Goal: Task Accomplishment & Management: Manage account settings

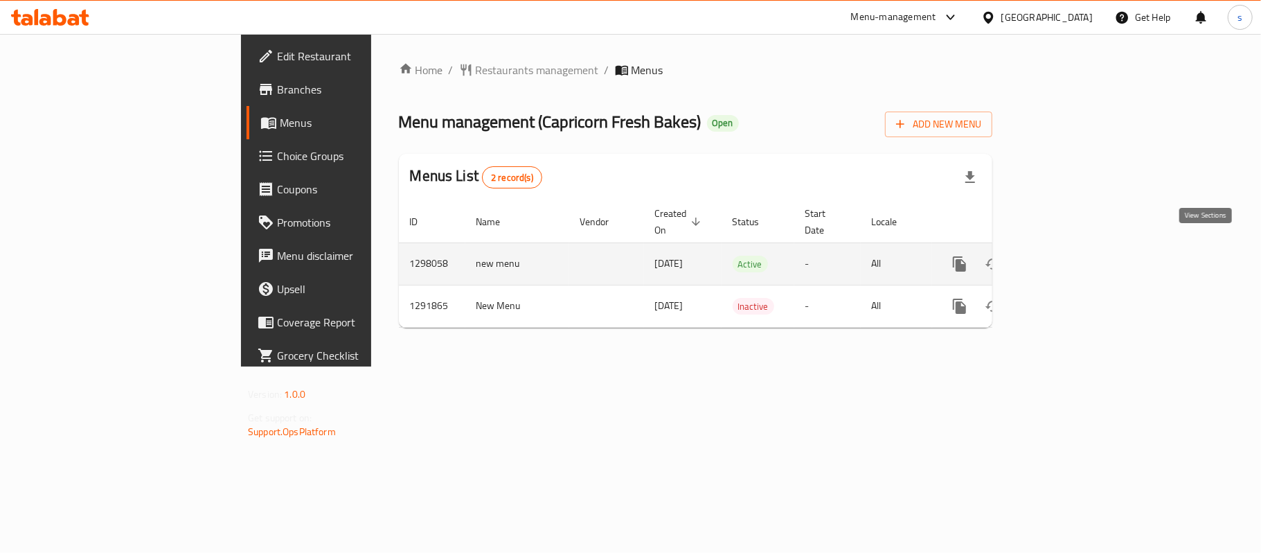
click at [1068, 256] on icon "enhanced table" at bounding box center [1059, 264] width 17 height 17
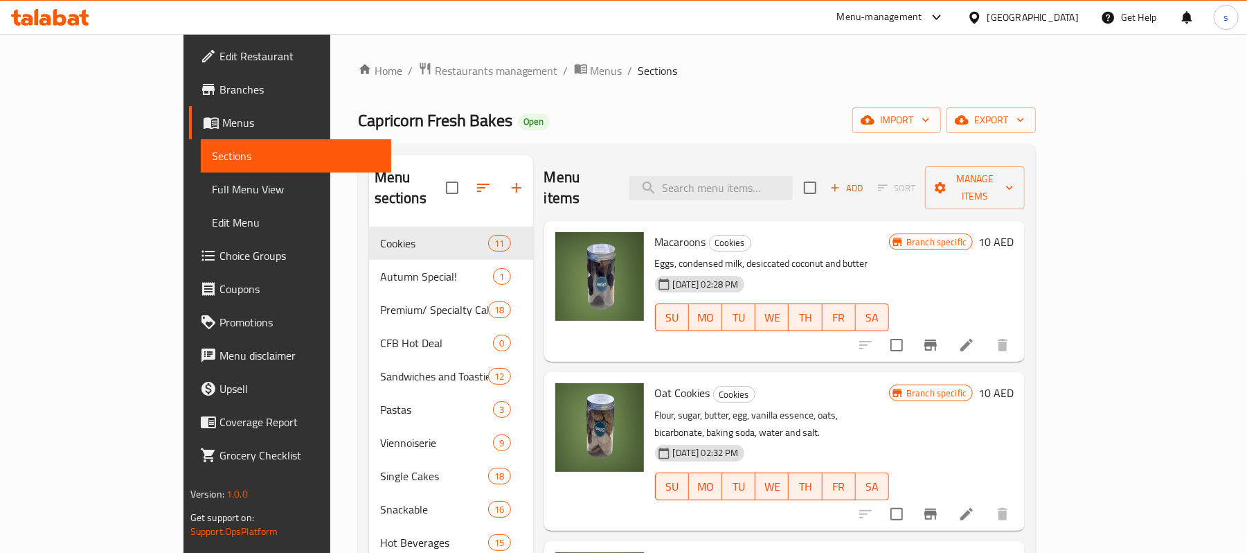
click at [220, 252] on span "Choice Groups" at bounding box center [300, 255] width 161 height 17
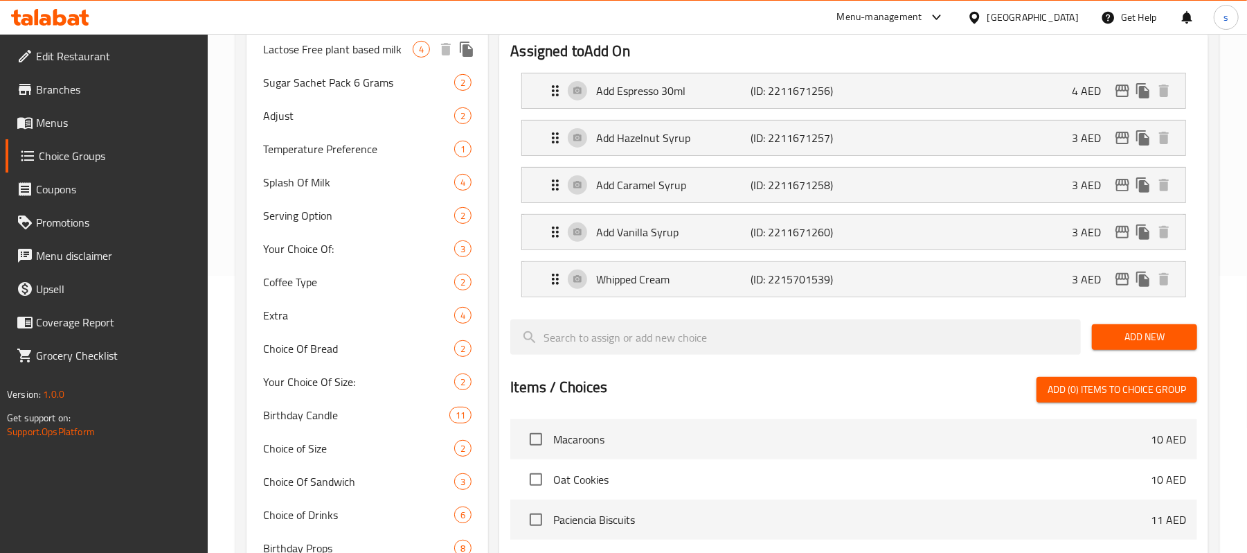
scroll to position [369, 0]
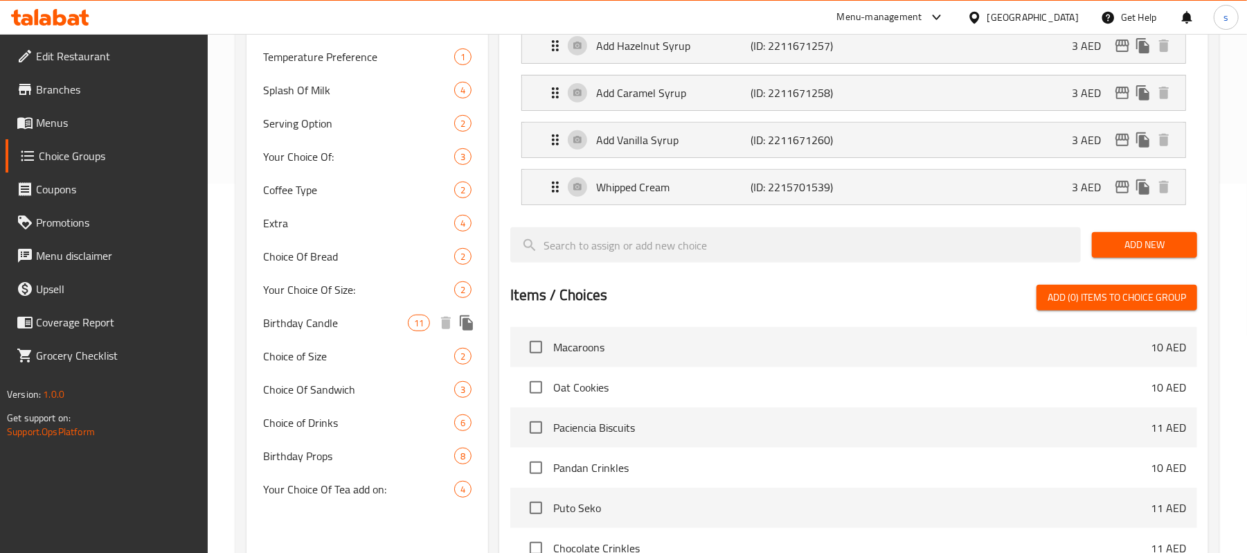
click at [331, 317] on span "Birthday Candle" at bounding box center [335, 322] width 145 height 17
type input "Birthday Candle"
type input "شمعة عيد ميلاد"
type input "1"
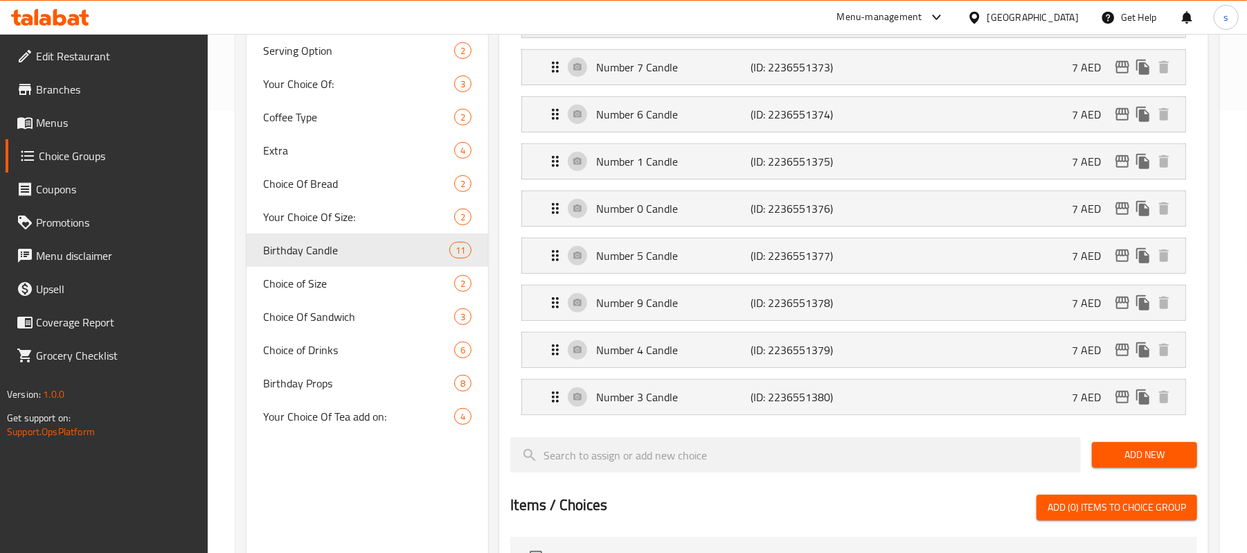
scroll to position [461, 0]
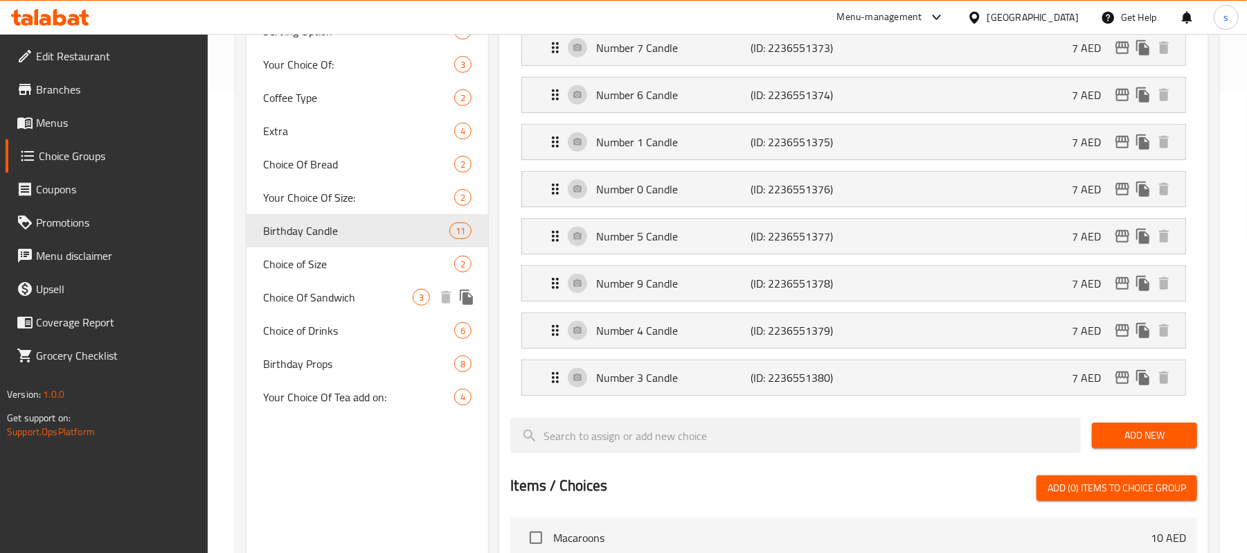
click at [342, 302] on span "Choice Of Sandwich" at bounding box center [338, 297] width 150 height 17
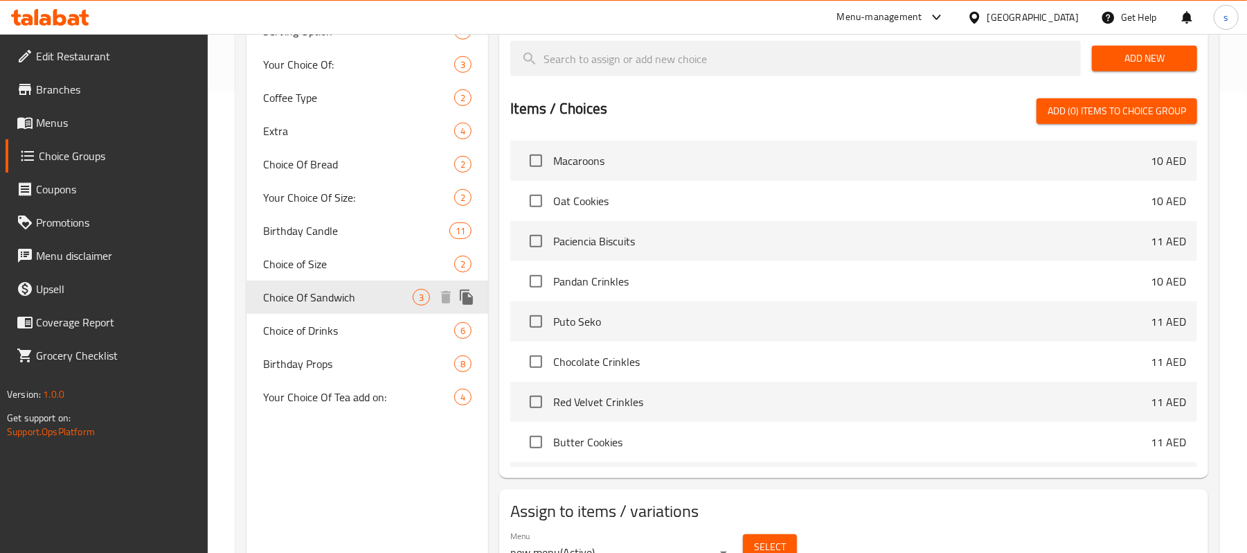
type input "Choice Of Sandwich"
type input "اختيار من ساندويتش"
type input "1"
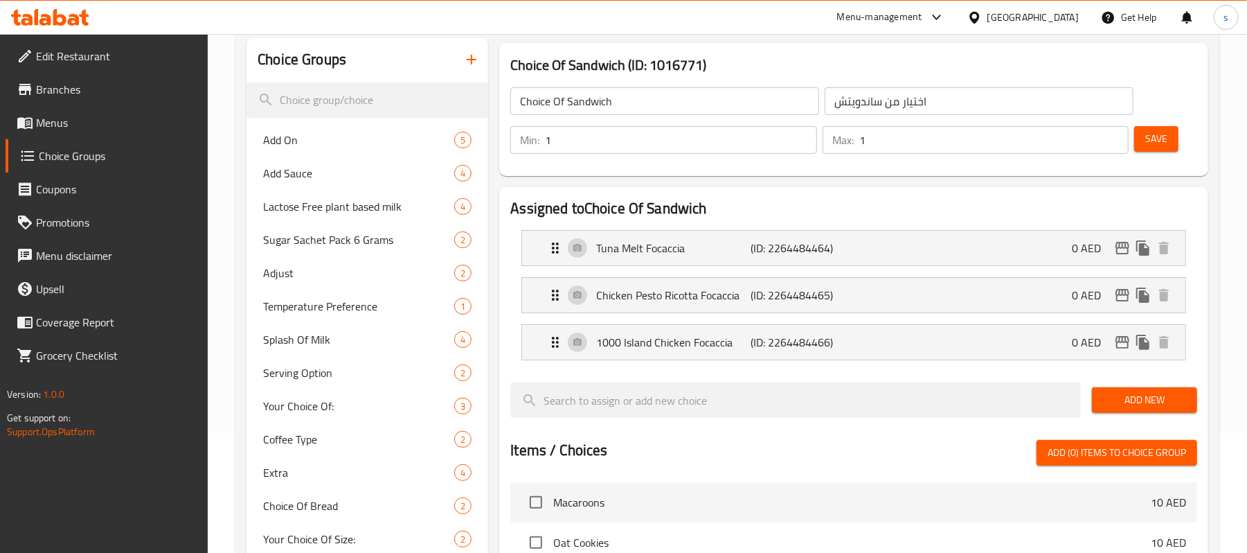
scroll to position [92, 0]
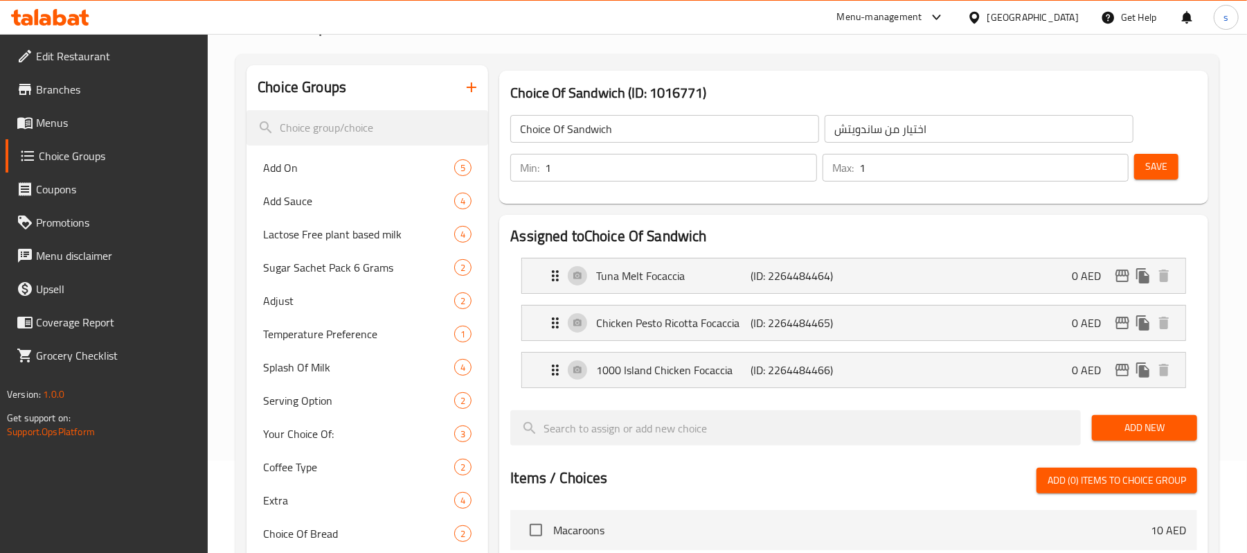
click at [36, 114] on span "Menus" at bounding box center [116, 122] width 161 height 17
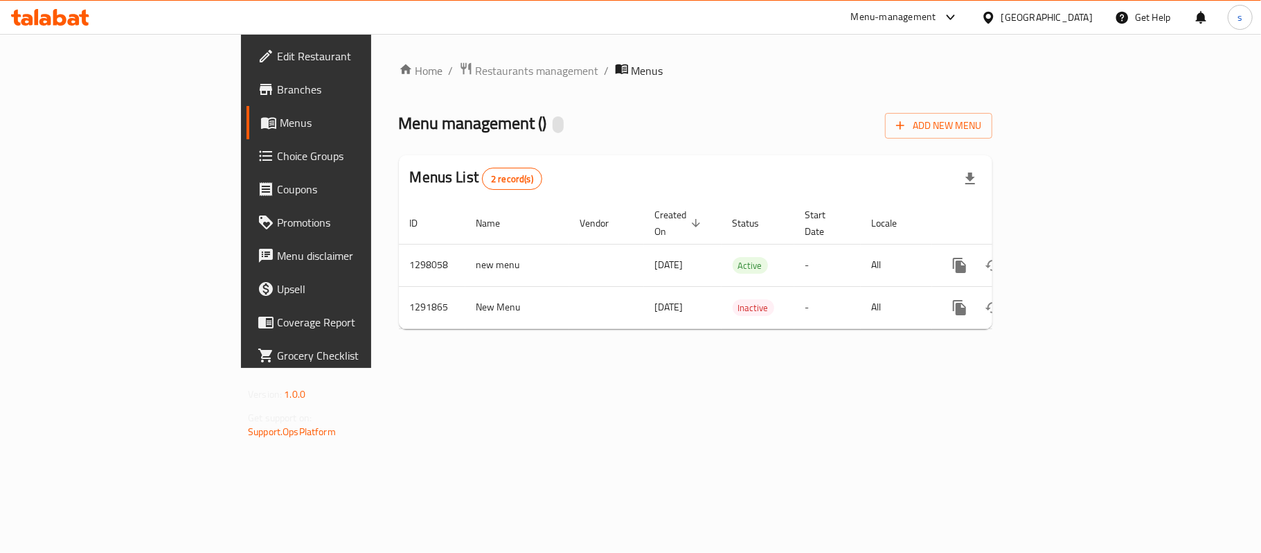
click at [277, 84] on span "Branches" at bounding box center [358, 89] width 163 height 17
